Goal: Information Seeking & Learning: Check status

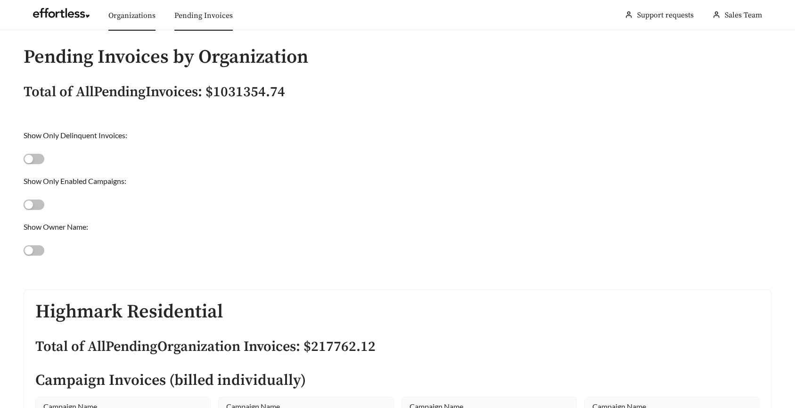
click at [131, 11] on link "Organizations" at bounding box center [131, 15] width 47 height 9
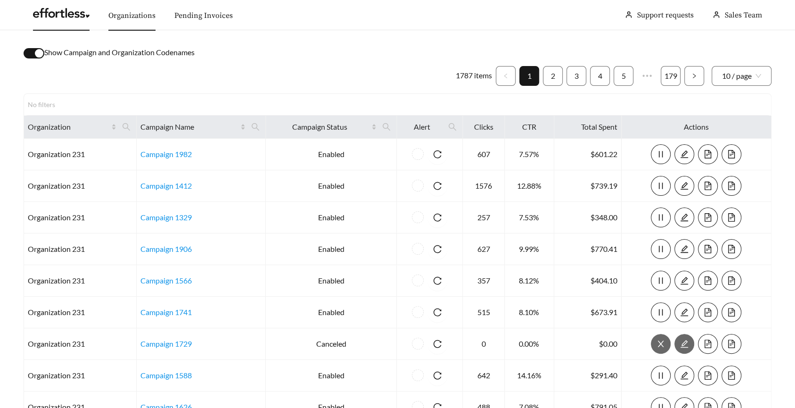
click at [63, 17] on link at bounding box center [61, 15] width 57 height 9
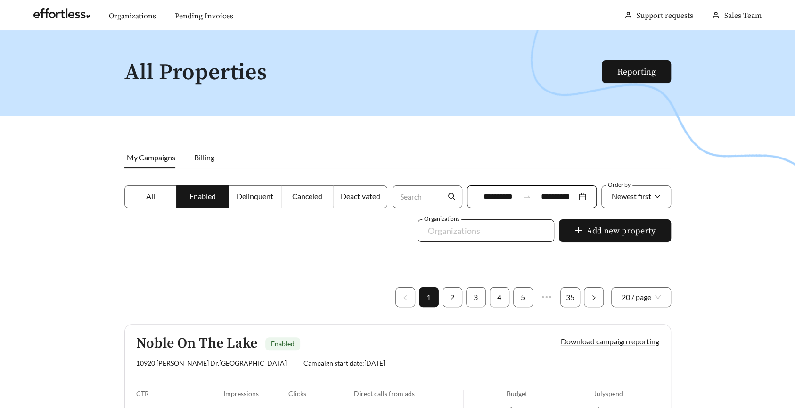
click at [501, 240] on div "Organizations" at bounding box center [486, 230] width 137 height 23
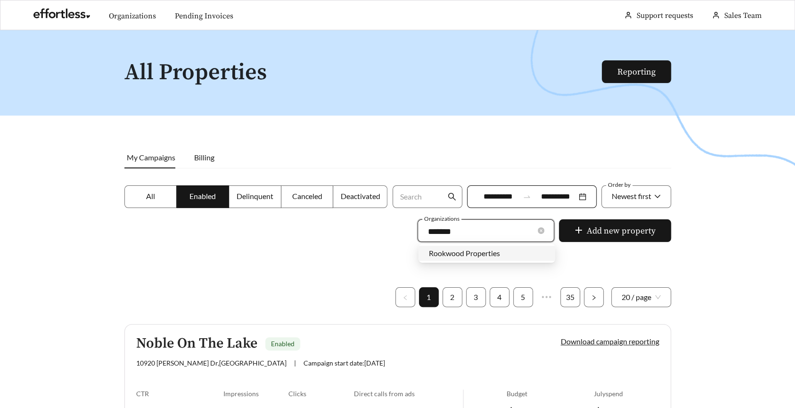
type input "********"
click at [489, 255] on span "Rookwood Properties" at bounding box center [464, 252] width 71 height 9
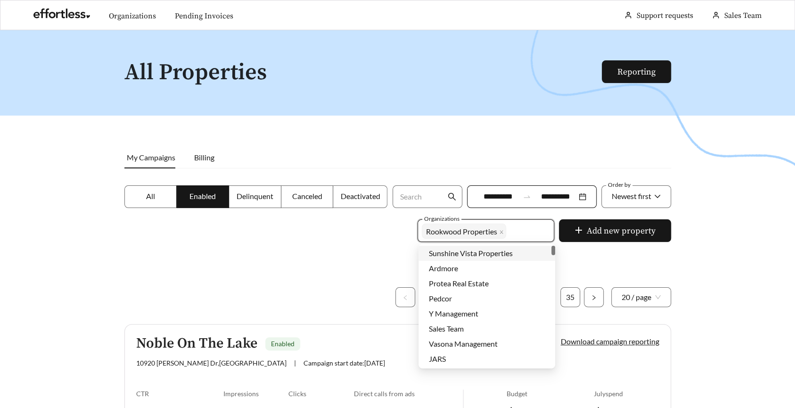
click at [329, 253] on div at bounding box center [397, 234] width 795 height 408
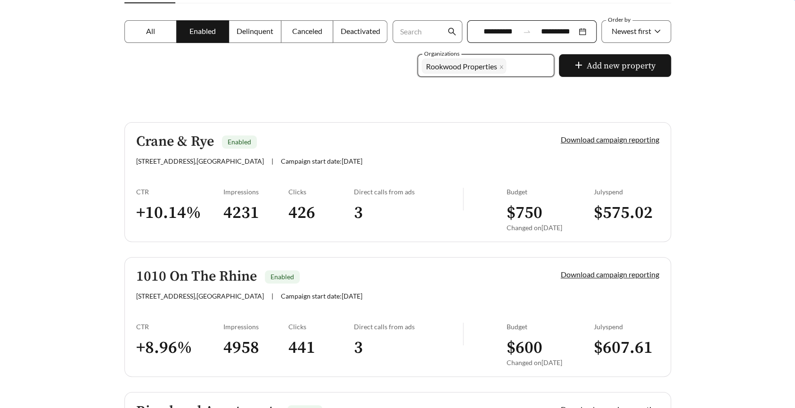
scroll to position [48, 0]
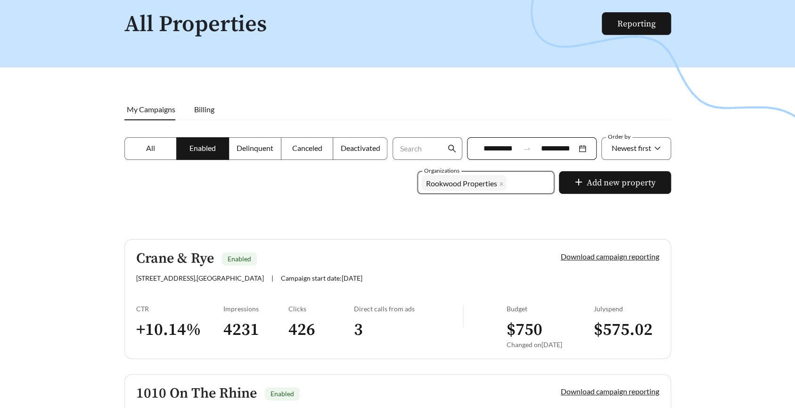
click at [309, 151] on span "Canceled" at bounding box center [307, 147] width 30 height 9
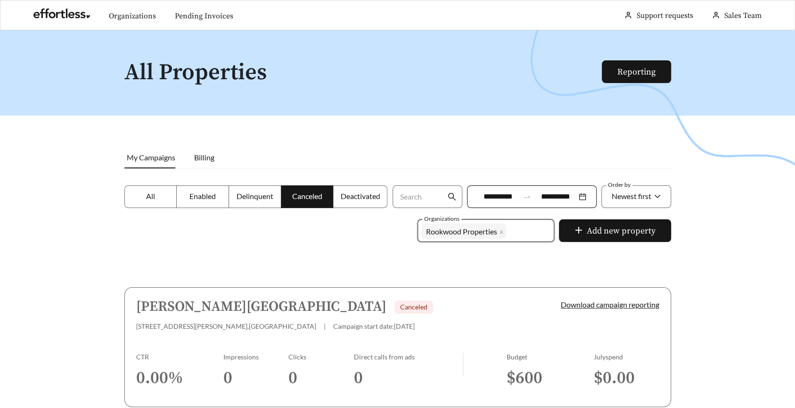
click at [358, 200] on label "Deactivated" at bounding box center [360, 196] width 54 height 23
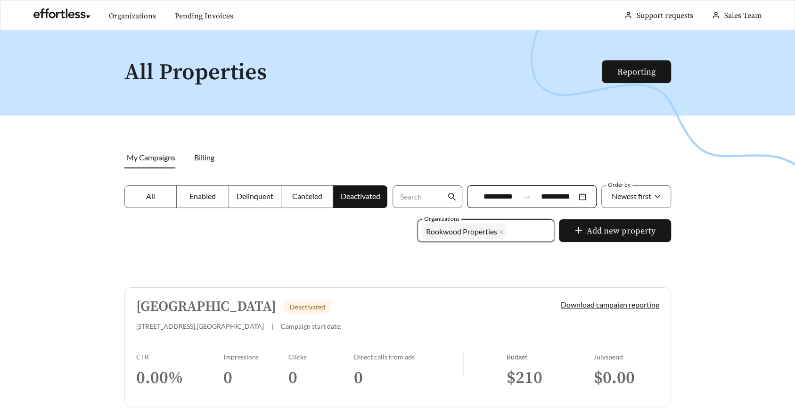
click at [304, 206] on label "Canceled" at bounding box center [307, 196] width 52 height 23
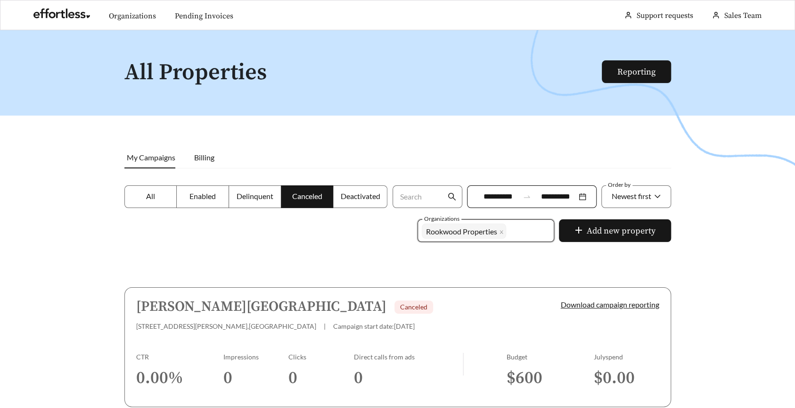
click at [256, 194] on span "Delinquent" at bounding box center [255, 195] width 37 height 9
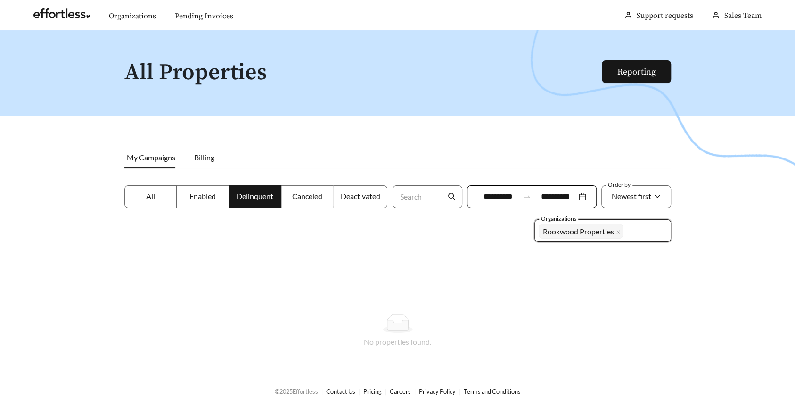
click at [202, 196] on span "Enabled" at bounding box center [203, 195] width 26 height 9
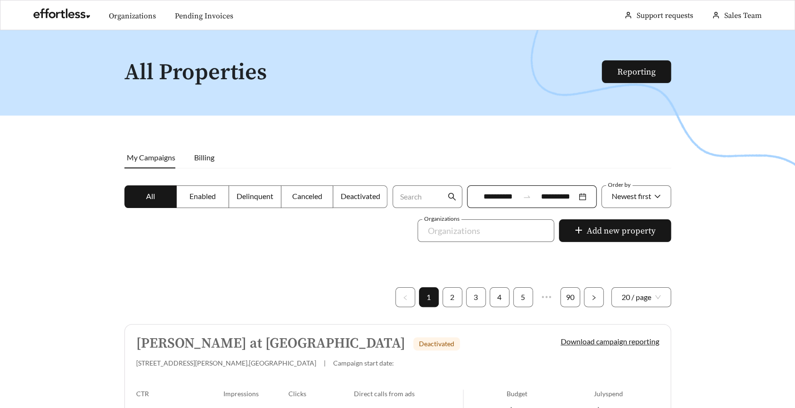
click at [519, 249] on div "Organizations Organizations" at bounding box center [485, 236] width 141 height 34
click at [510, 233] on div at bounding box center [479, 230] width 115 height 15
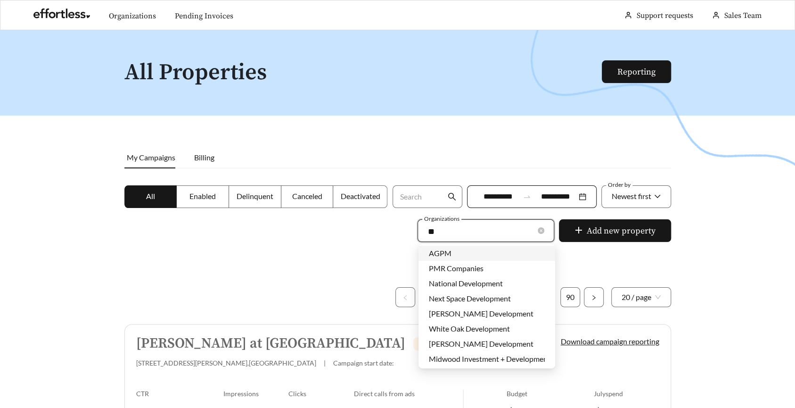
type input "***"
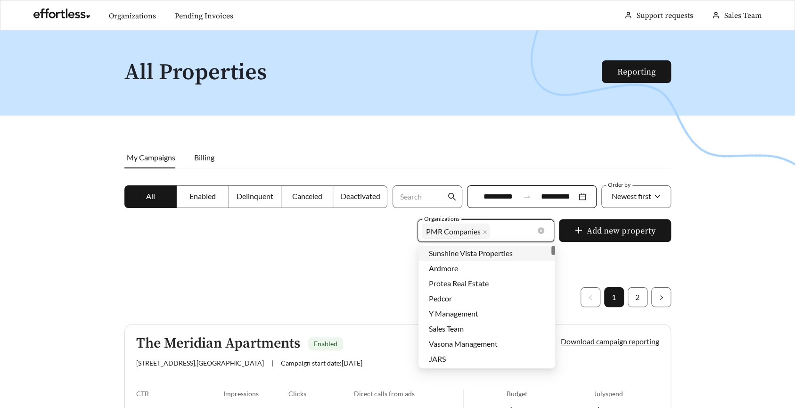
click at [218, 192] on label "Enabled" at bounding box center [203, 196] width 52 height 23
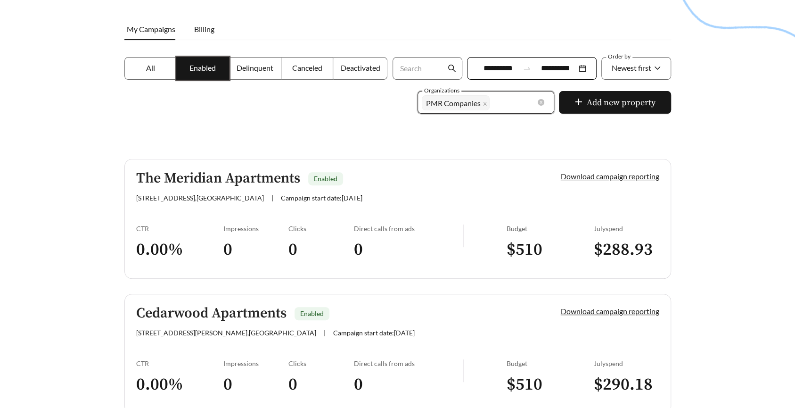
scroll to position [163, 0]
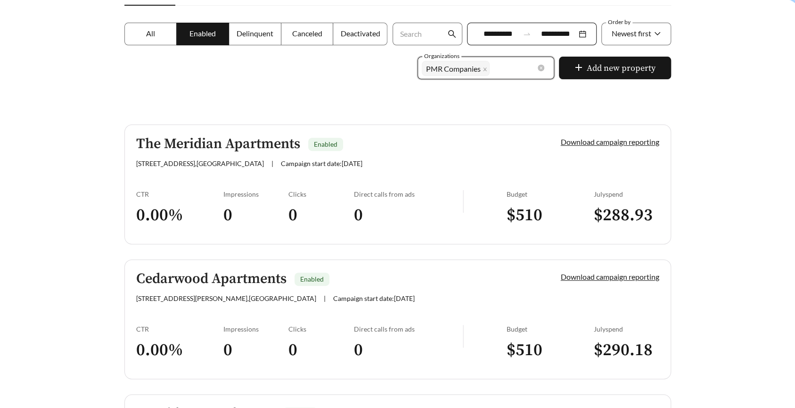
click at [309, 39] on label "Canceled" at bounding box center [307, 34] width 52 height 23
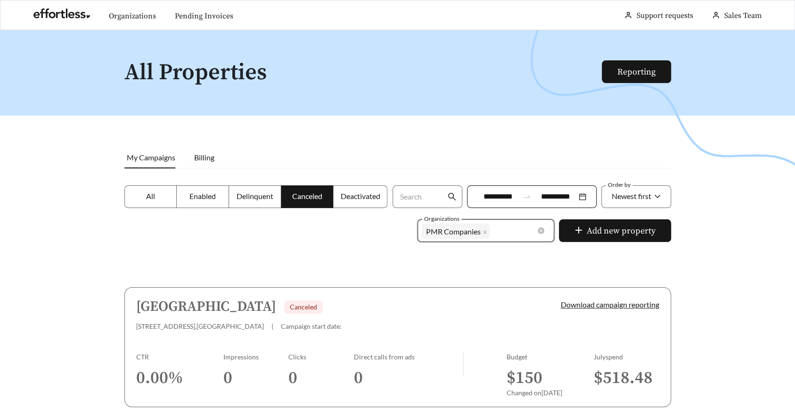
click at [192, 198] on span "Enabled" at bounding box center [203, 195] width 26 height 9
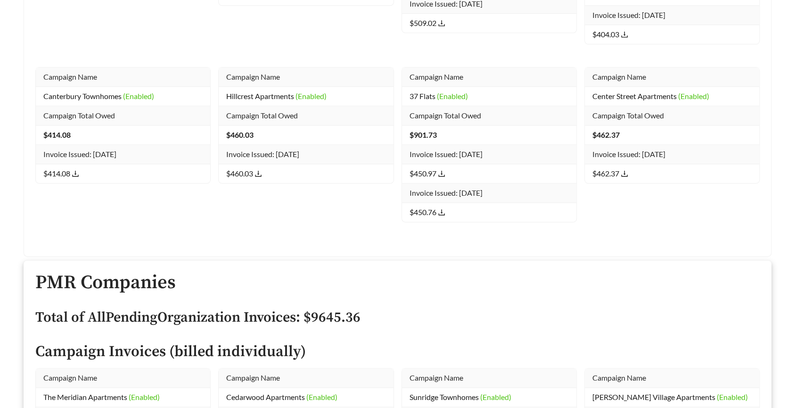
scroll to position [19767, 0]
